Goal: Task Accomplishment & Management: Manage account settings

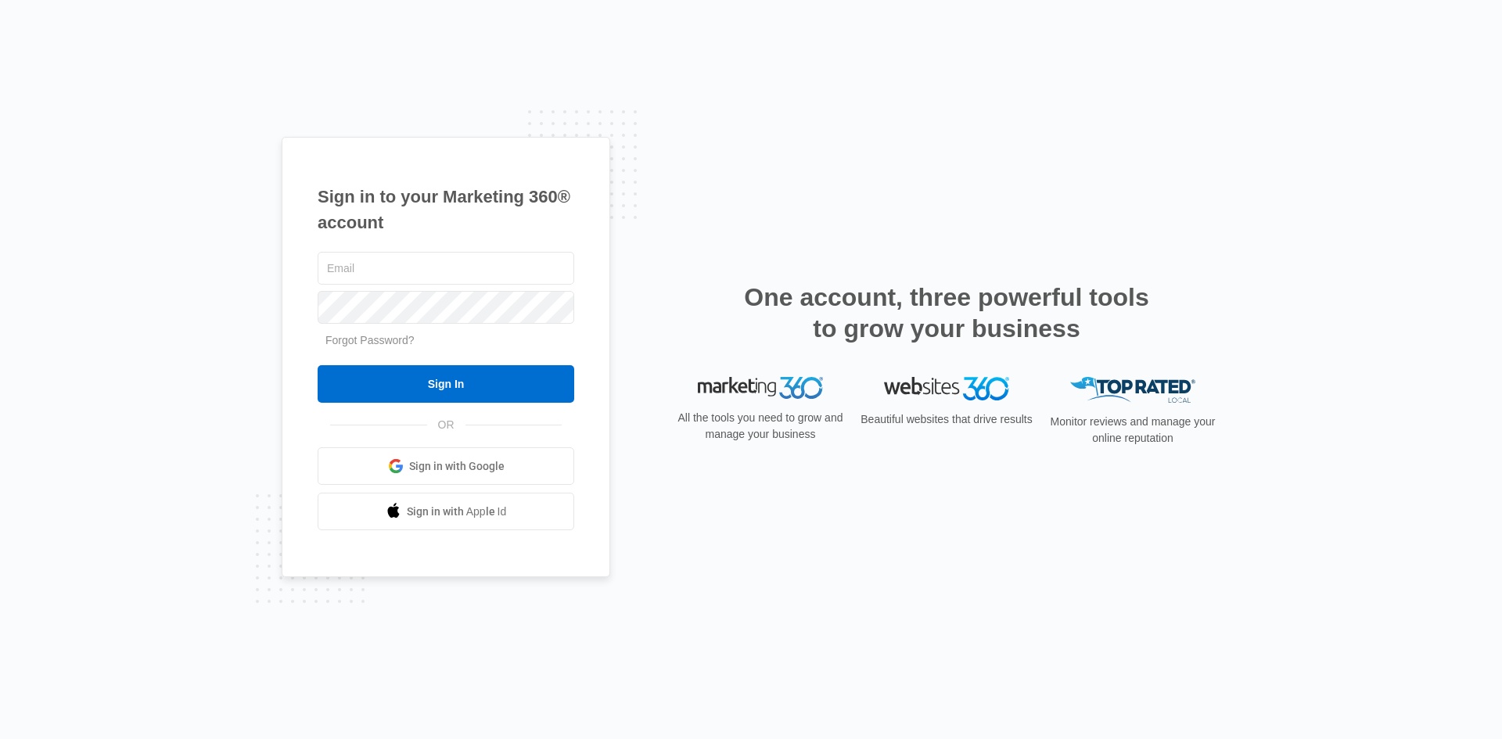
type input "[PERSON_NAME][EMAIL_ADDRESS][DOMAIN_NAME]"
drag, startPoint x: 682, startPoint y: 221, endPoint x: 652, endPoint y: 242, distance: 36.0
click at [682, 221] on div "Sign in to your Marketing 360® account [PERSON_NAME][EMAIL_ADDRESS][DOMAIN_NAME…" at bounding box center [751, 370] width 939 height 466
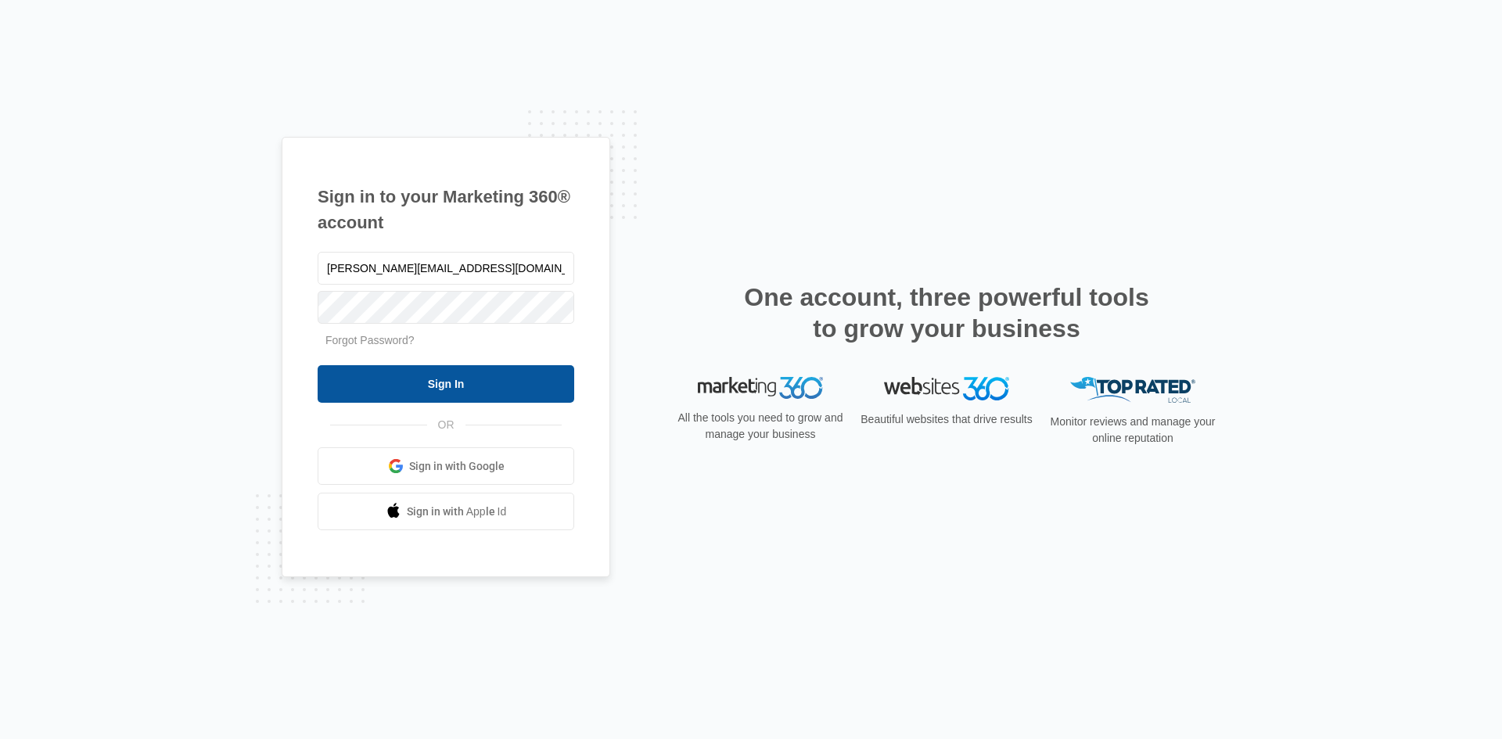
click at [423, 379] on input "Sign In" at bounding box center [446, 384] width 257 height 38
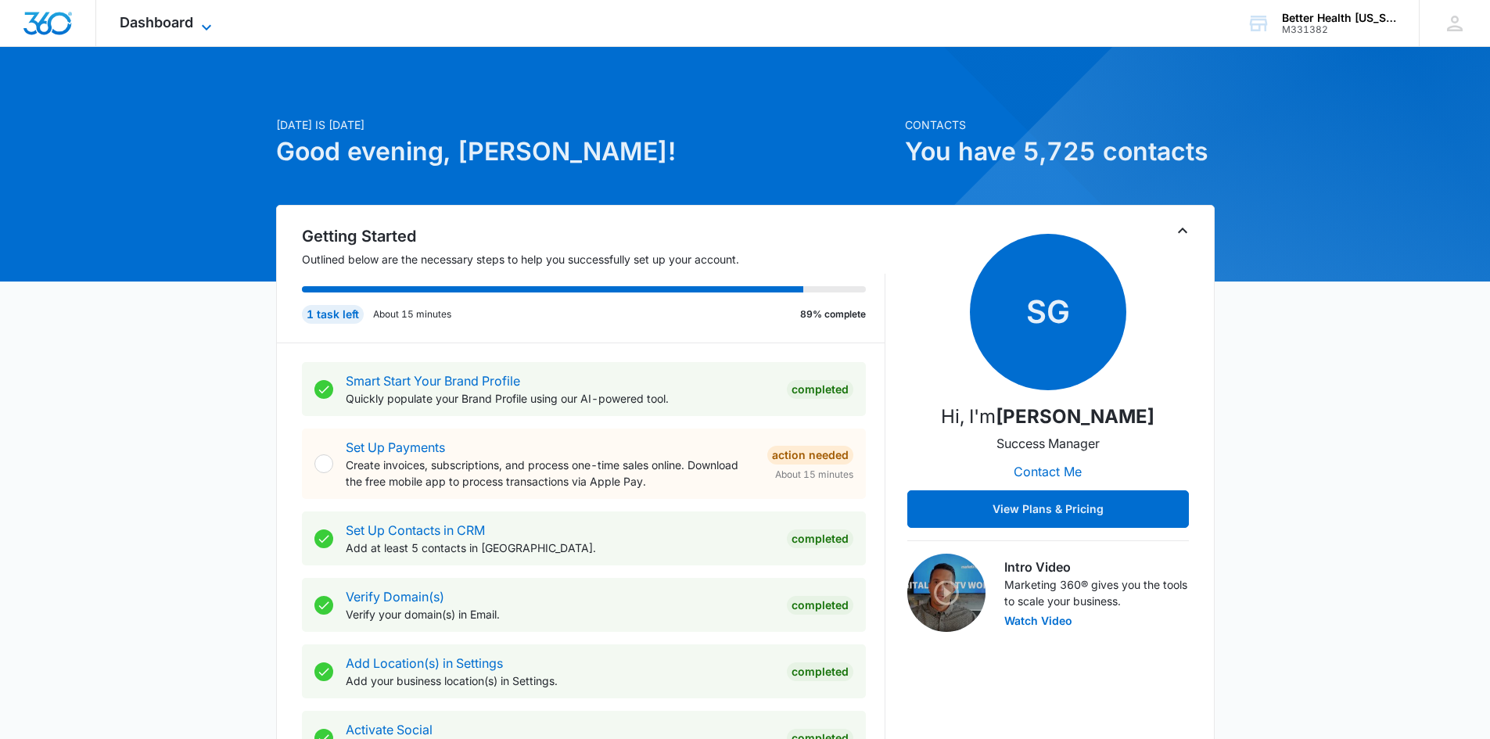
click at [197, 15] on div "Dashboard Apps Reputation Forms CRM Email Social POS Content Ads Intelligence F…" at bounding box center [167, 23] width 143 height 46
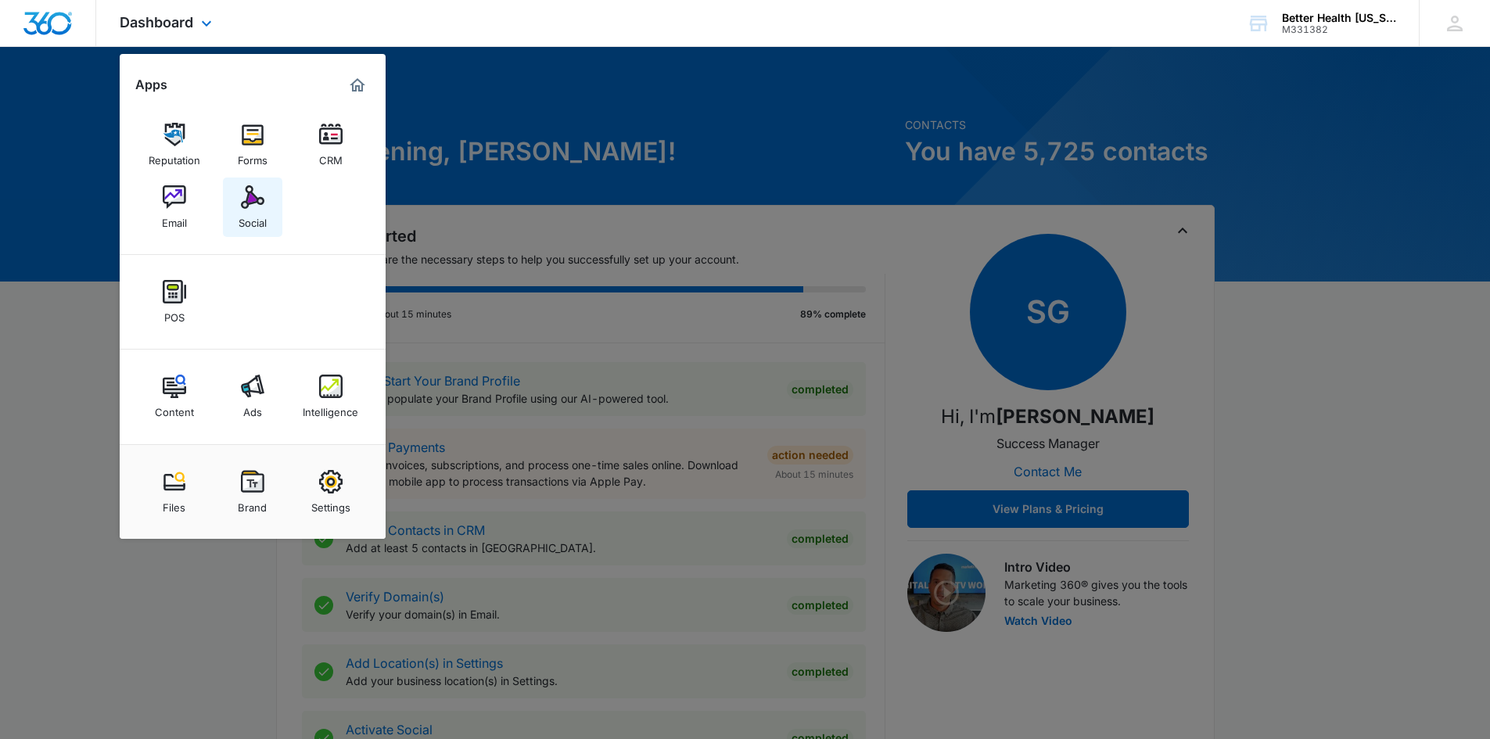
click at [241, 203] on img at bounding box center [252, 196] width 23 height 23
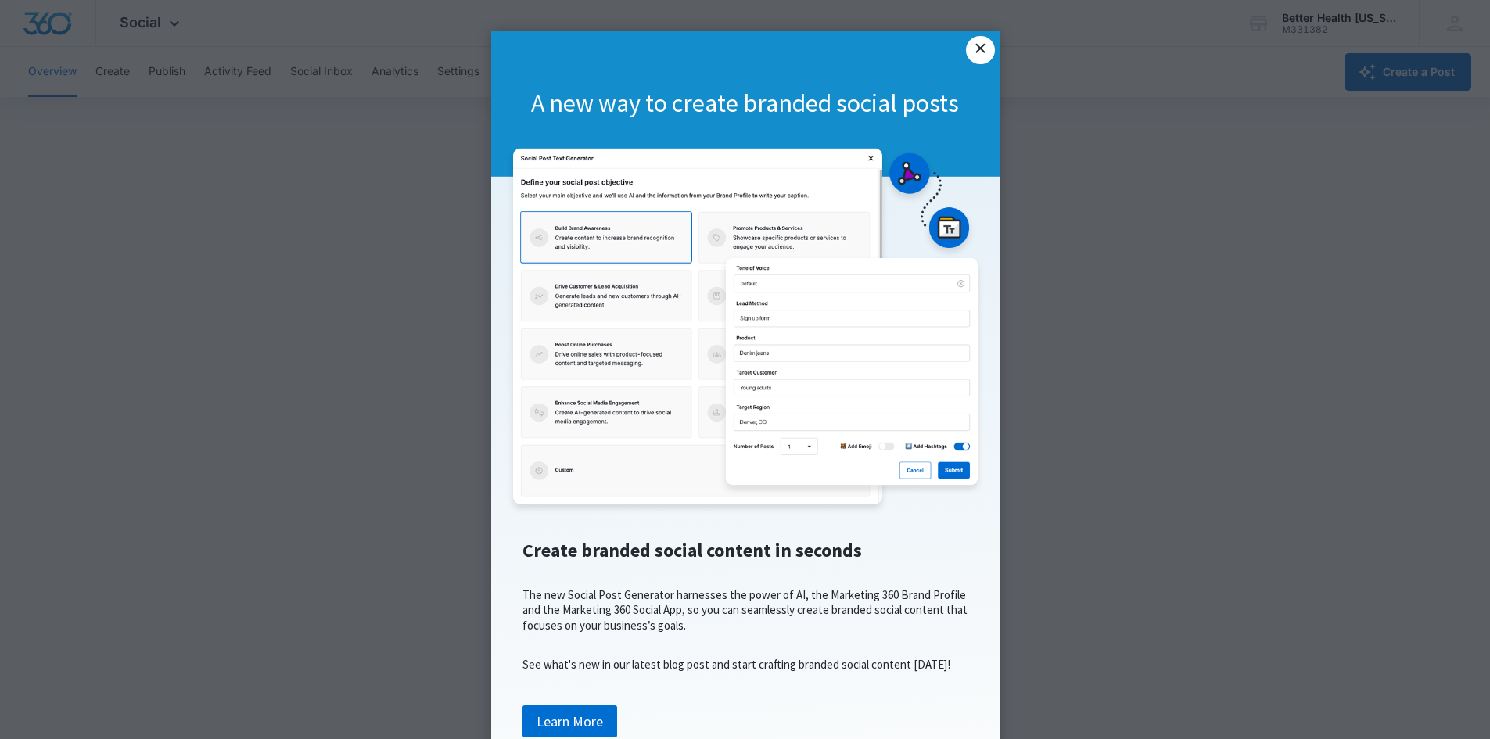
click at [986, 42] on link "×" at bounding box center [980, 50] width 28 height 28
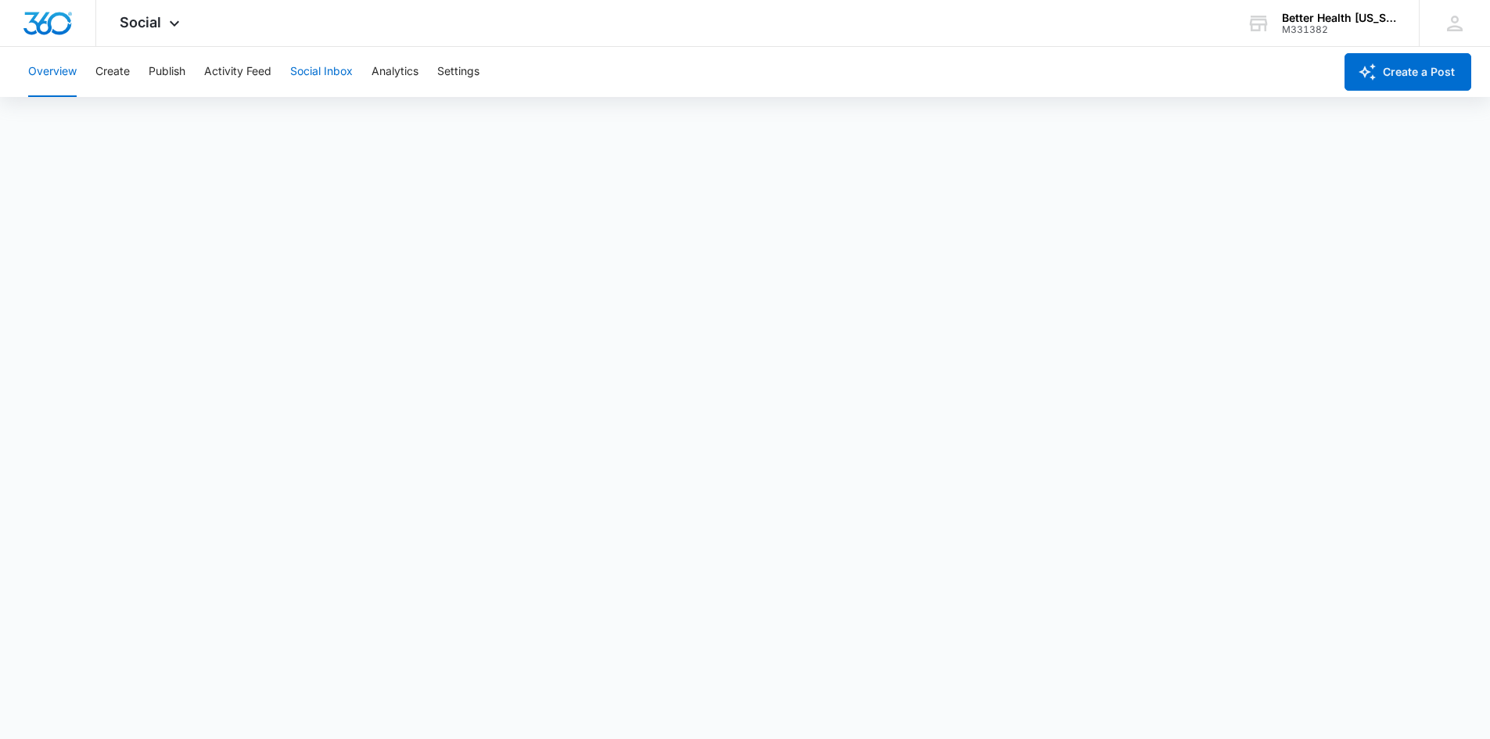
click at [325, 74] on button "Social Inbox" at bounding box center [321, 72] width 63 height 50
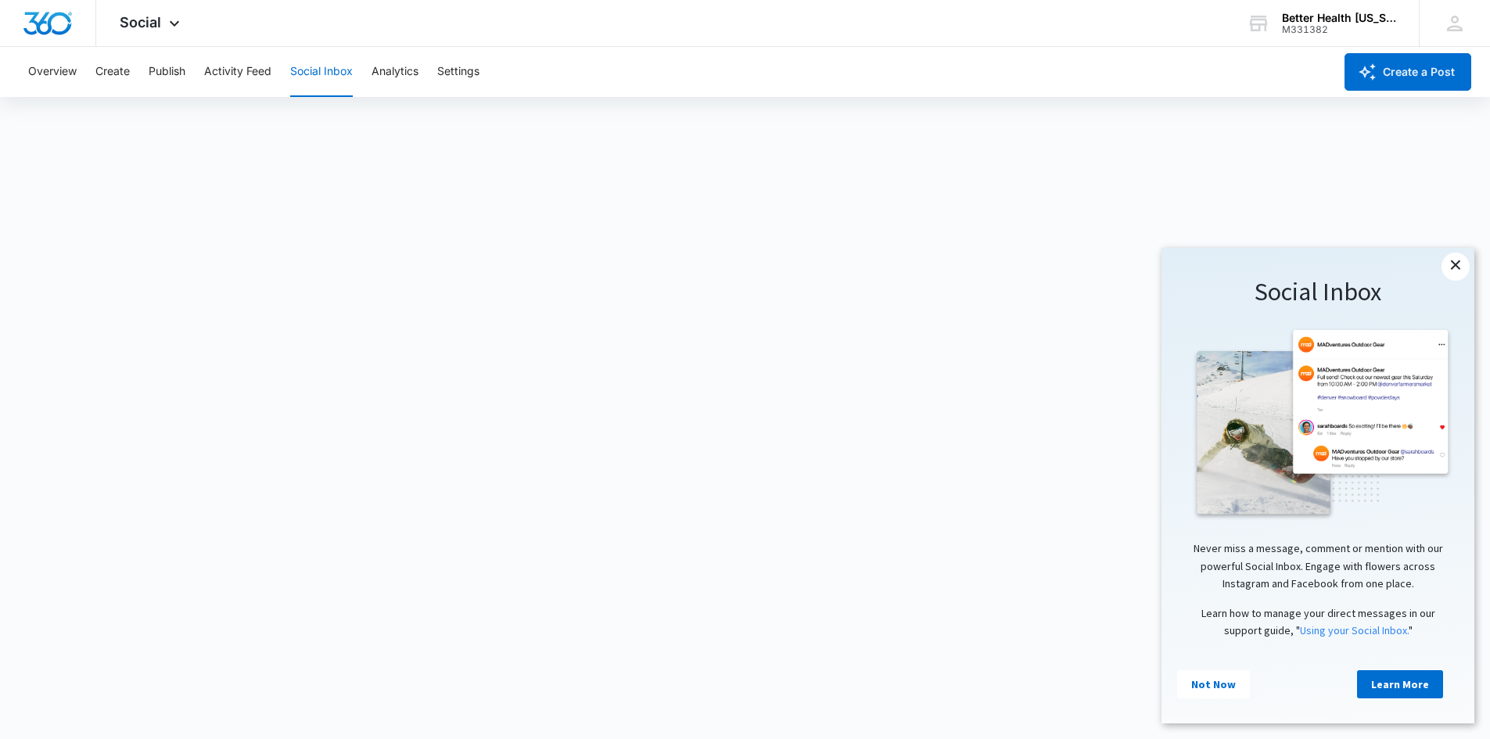
click at [1458, 264] on link "×" at bounding box center [1456, 267] width 28 height 28
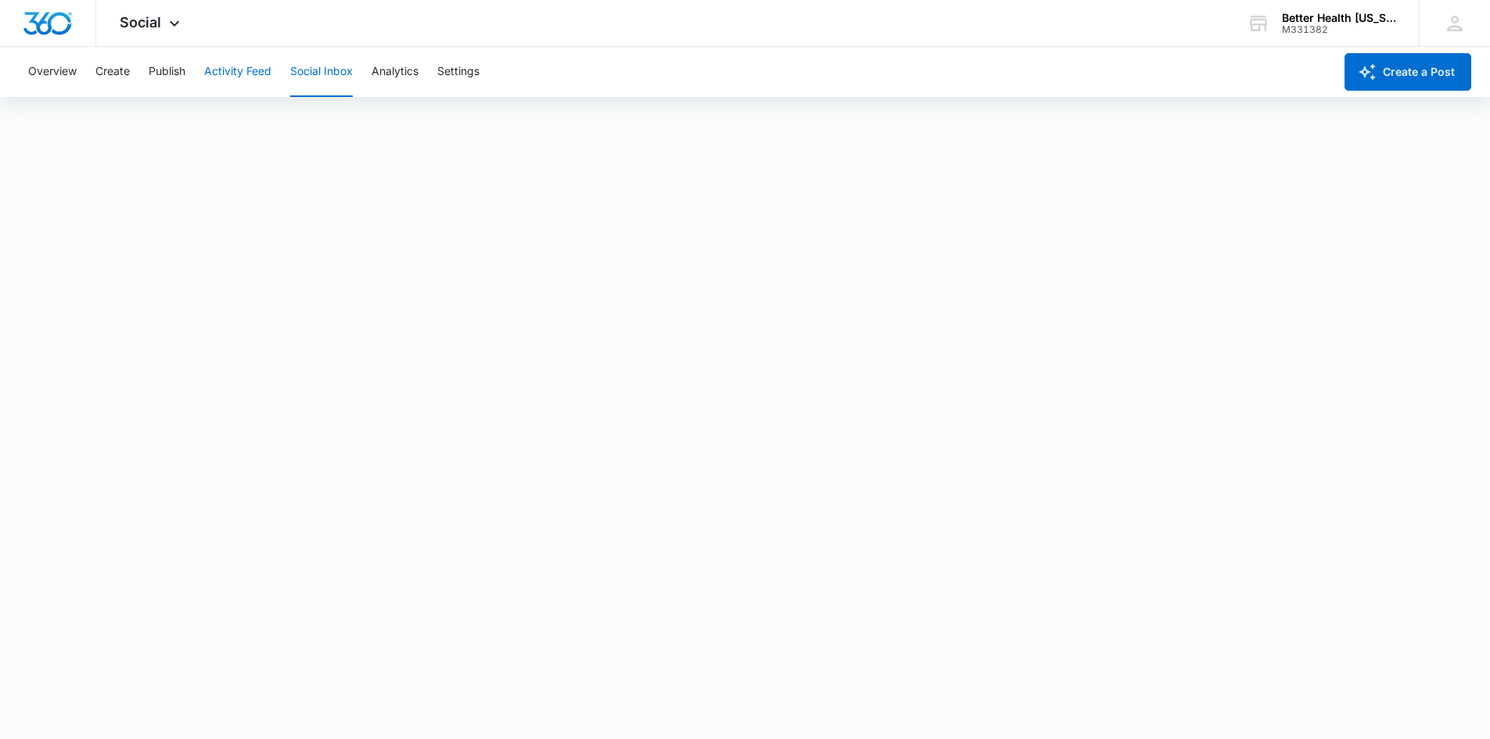
click at [257, 82] on button "Activity Feed" at bounding box center [237, 72] width 67 height 50
click at [167, 119] on button "Direct Messages" at bounding box center [157, 120] width 86 height 44
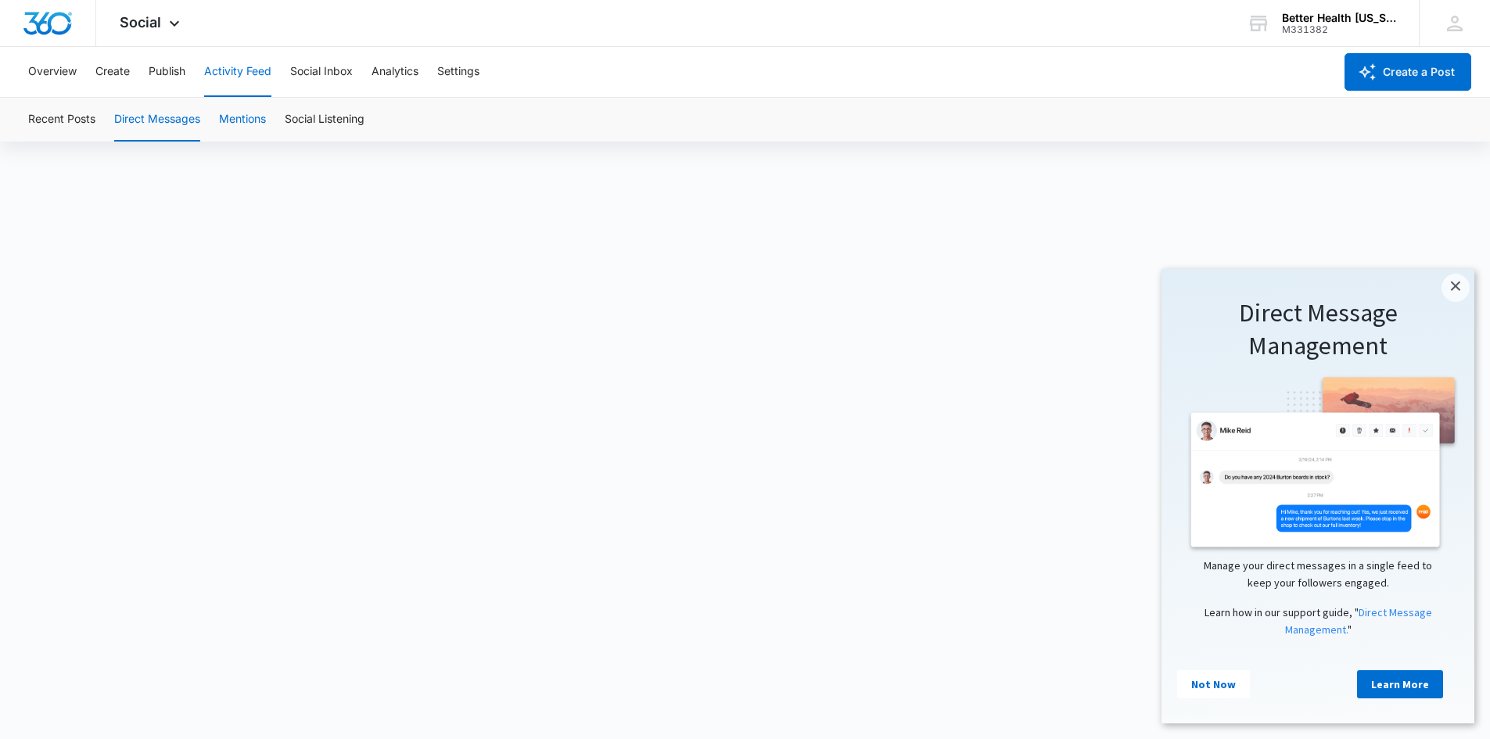
click at [232, 119] on button "Mentions" at bounding box center [242, 120] width 47 height 44
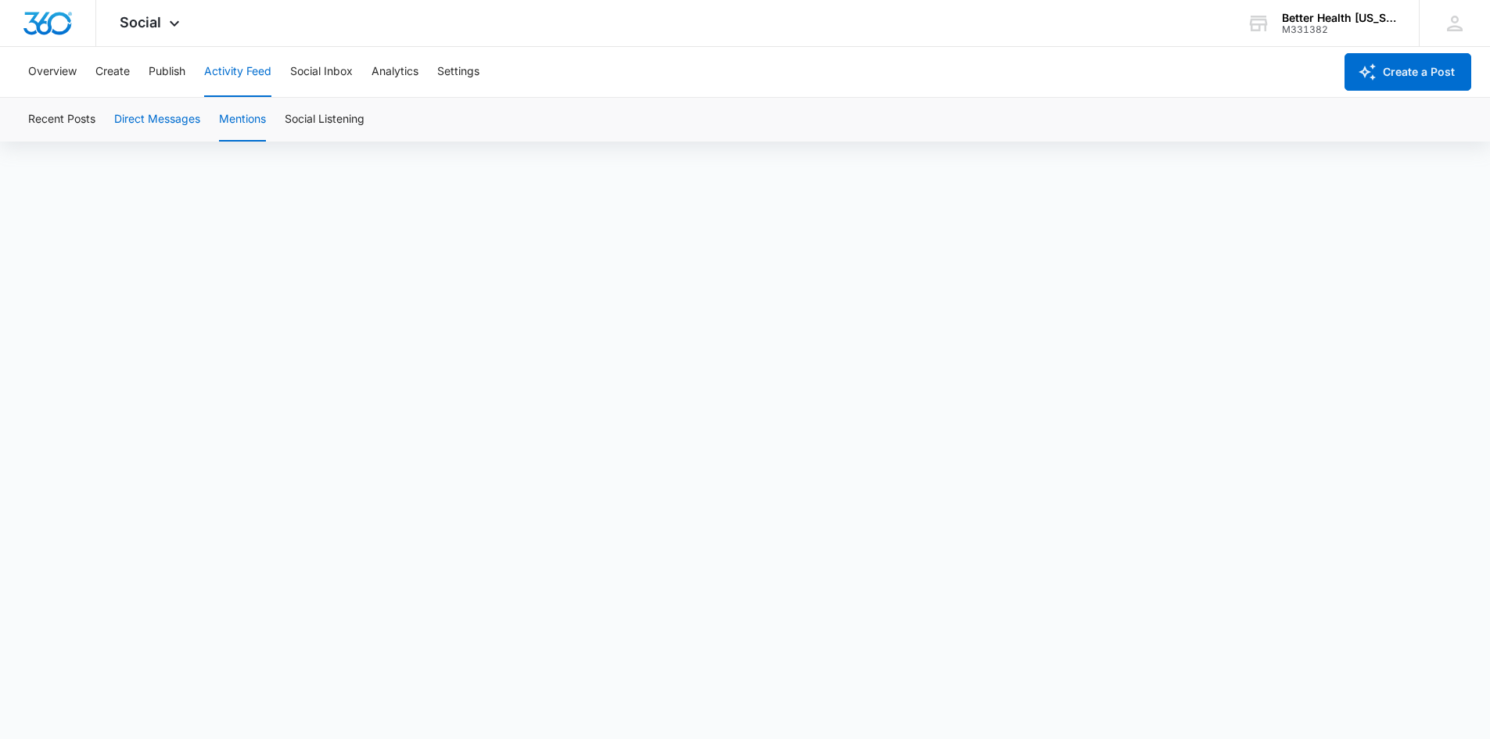
click at [153, 101] on button "Direct Messages" at bounding box center [157, 120] width 86 height 44
